Goal: Information Seeking & Learning: Learn about a topic

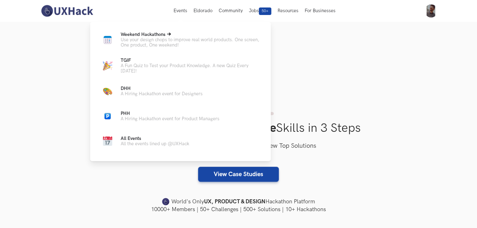
click at [163, 34] on span "Weekend Hackathons Live" at bounding box center [143, 34] width 45 height 5
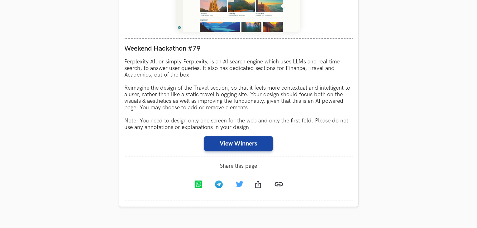
scroll to position [346, 0]
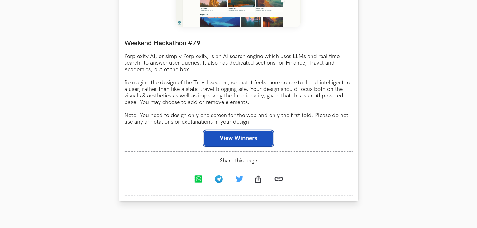
click at [223, 141] on button "View Winners" at bounding box center [238, 138] width 69 height 15
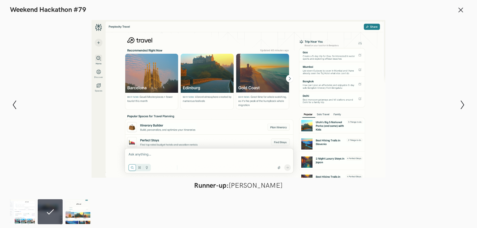
scroll to position [526, 0]
